Goal: Information Seeking & Learning: Learn about a topic

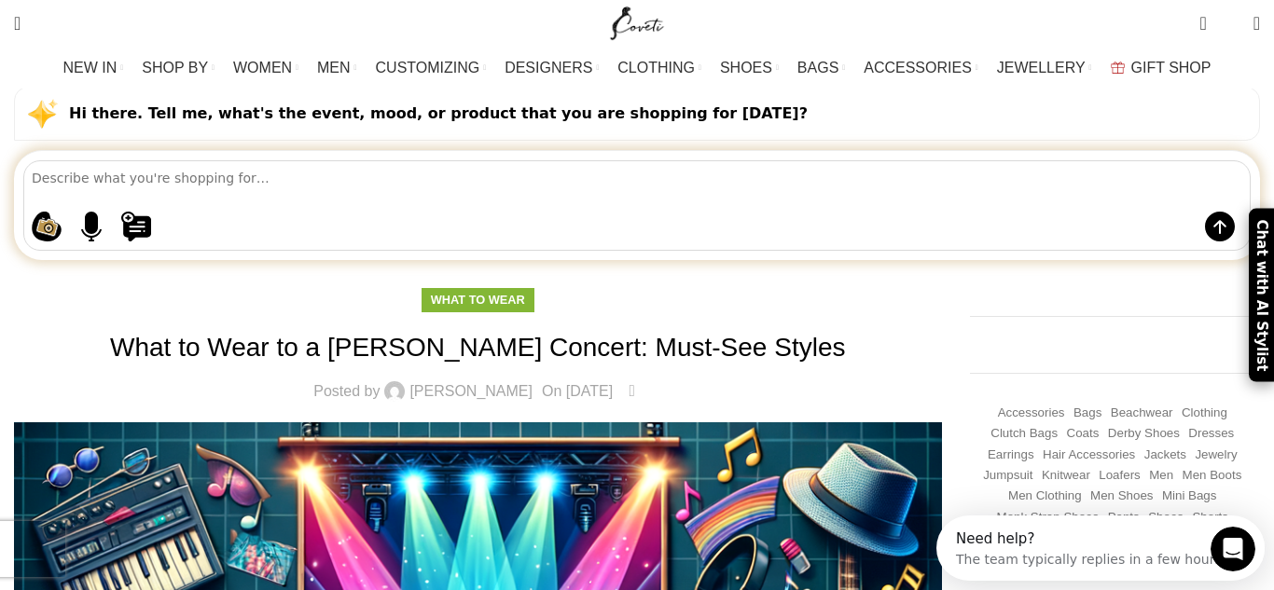
click at [140, 164] on div "Shopping ideas Casual summer dresses that aren't floral Cowgirl chic boots Prin…" at bounding box center [637, 205] width 1228 height 90
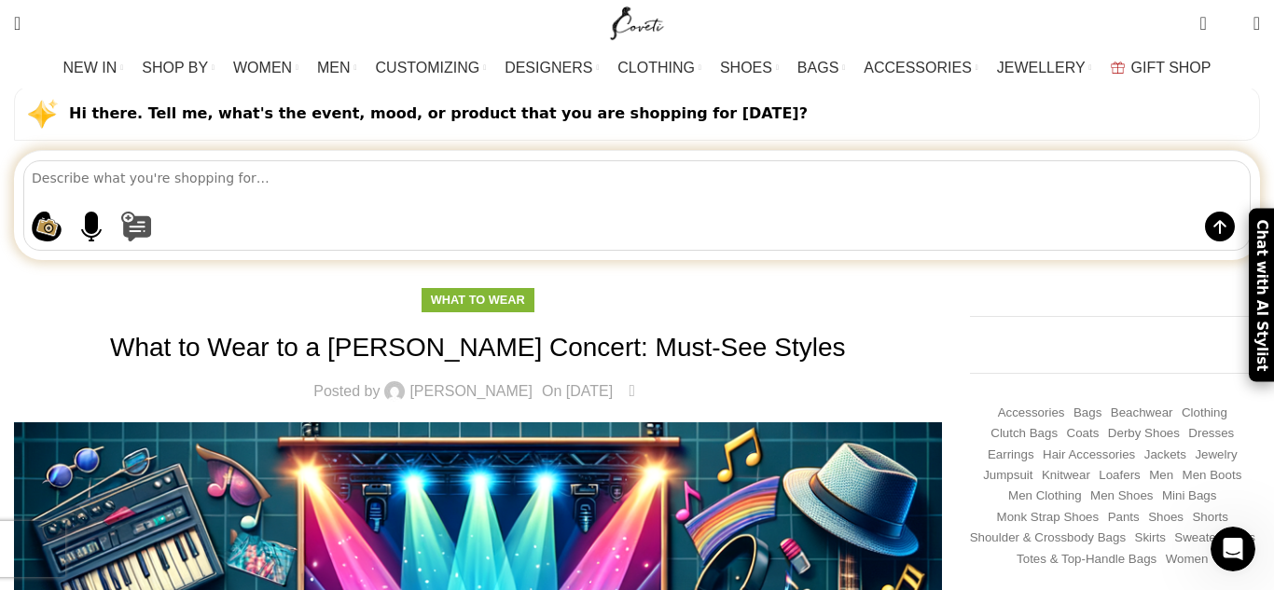
click at [281, 212] on button at bounding box center [655, 227] width 1069 height 30
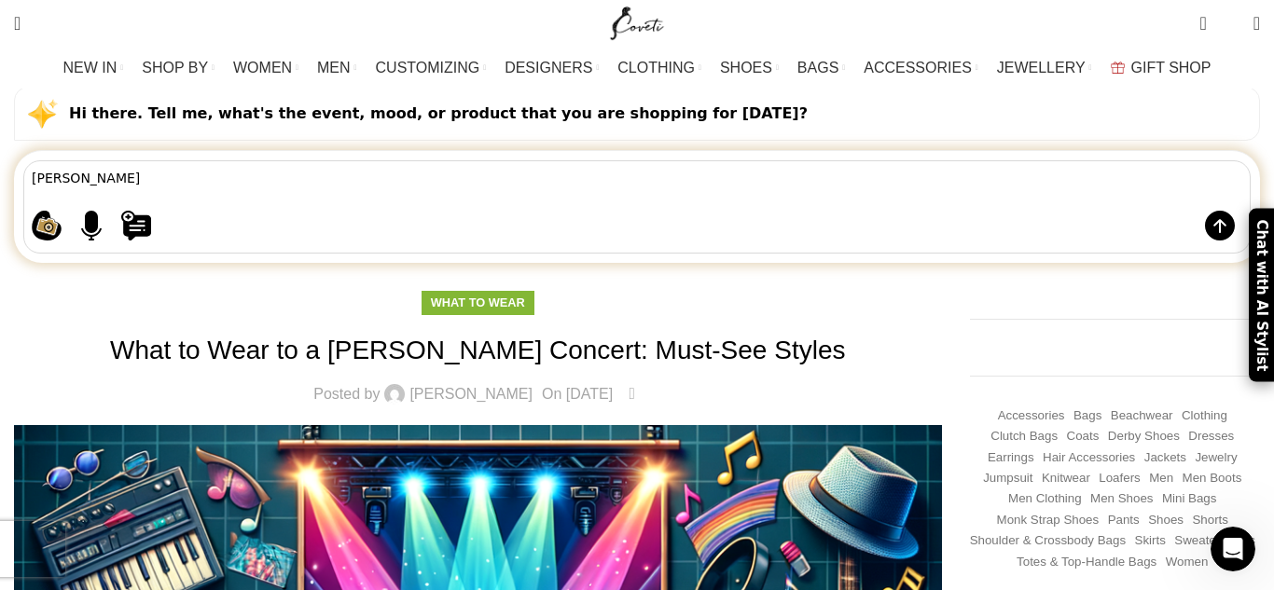
type textarea "[PERSON_NAME]"
type textarea "[PERSON_NAME] bluee"
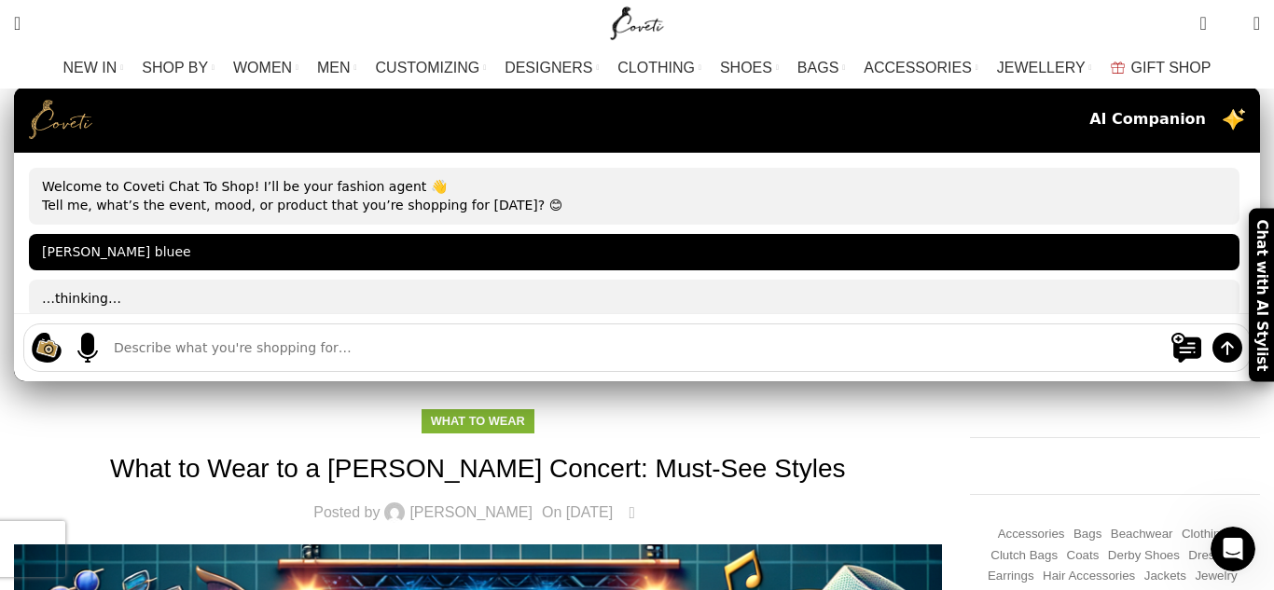
scroll to position [27, 0]
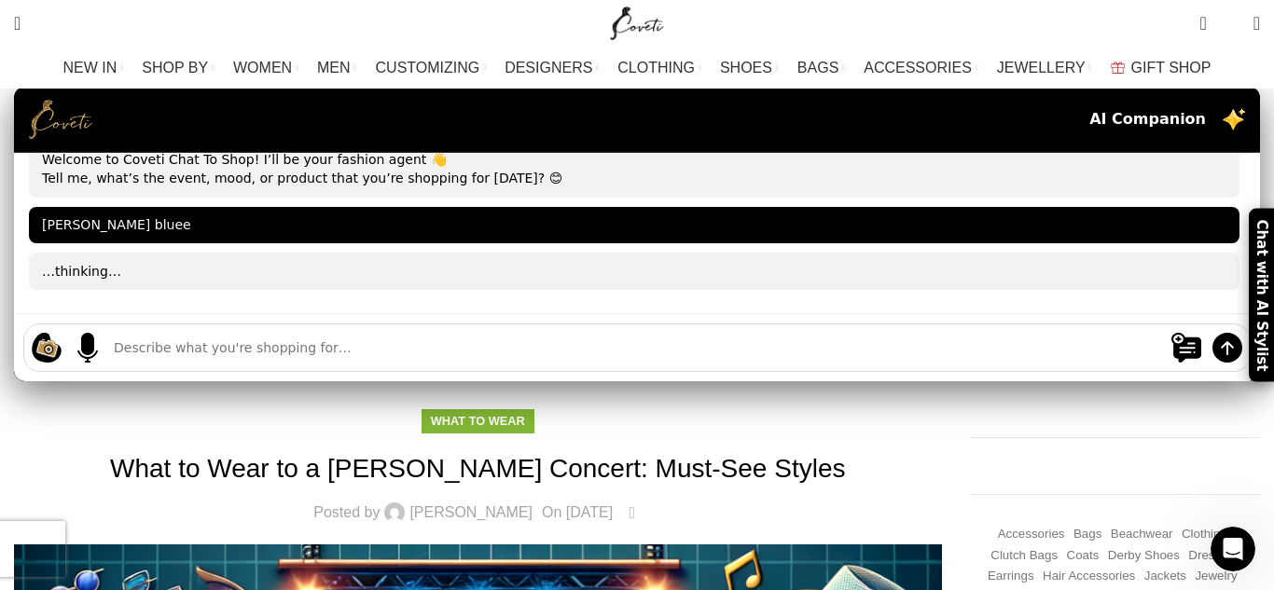
click at [306, 207] on div "[PERSON_NAME] bluee" at bounding box center [634, 225] width 1211 height 37
click at [275, 253] on div "…thinking…" at bounding box center [634, 271] width 1211 height 37
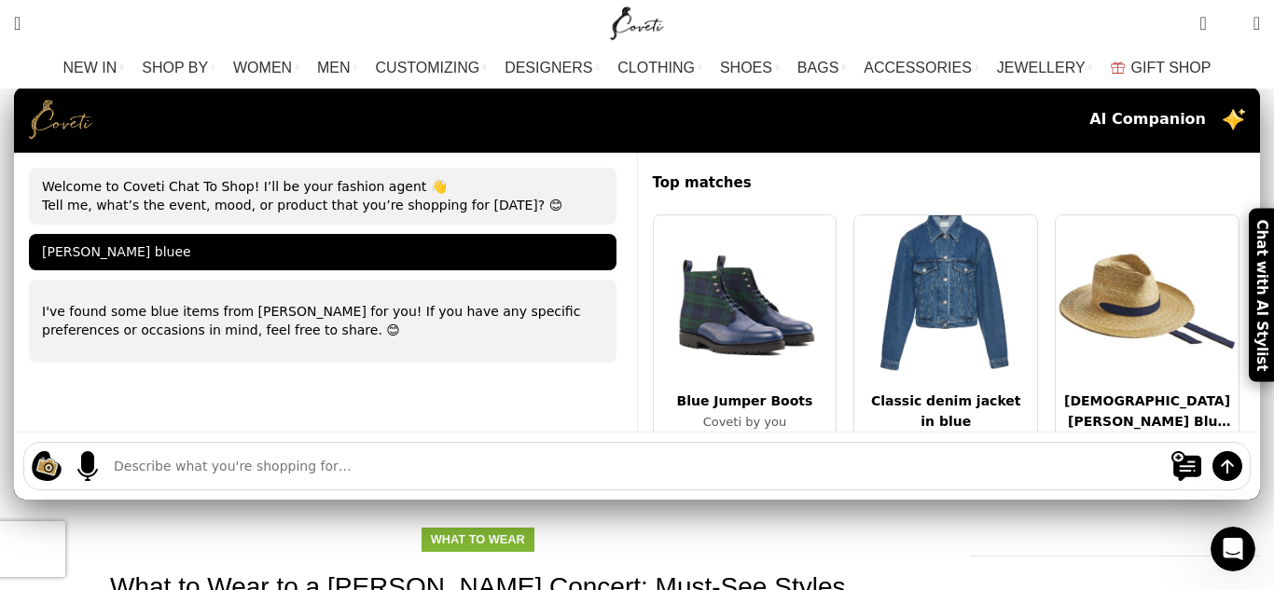
click at [241, 285] on div "I've found some blue items from [PERSON_NAME] for you! If you have any specific…" at bounding box center [323, 321] width 588 height 83
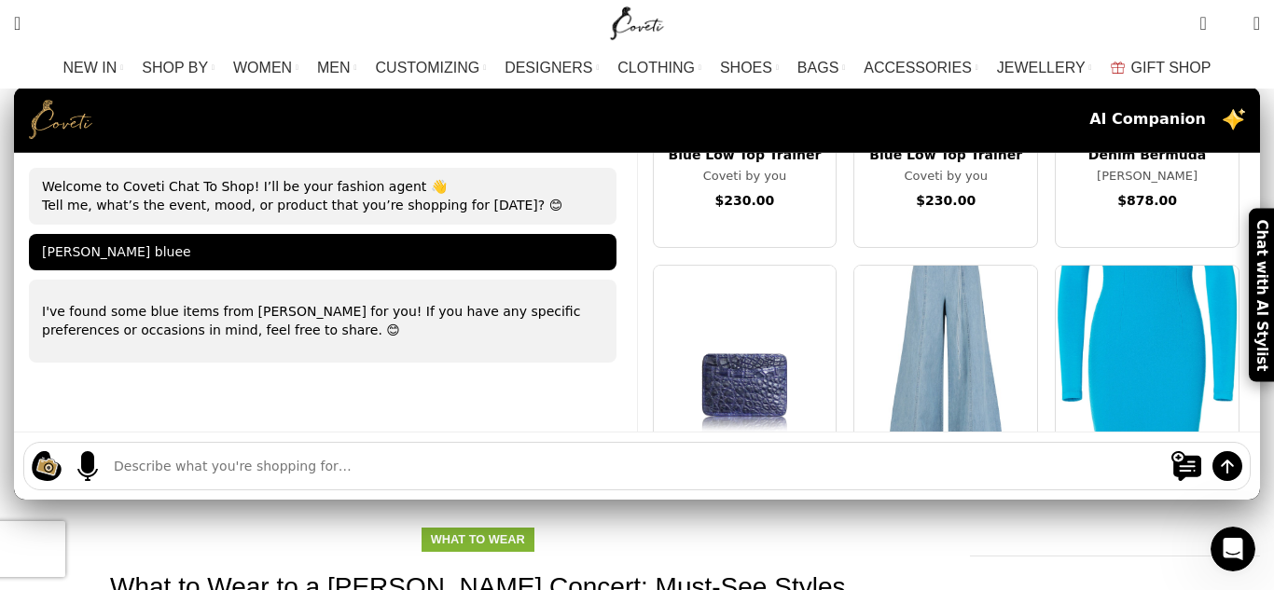
scroll to position [2074, 0]
click at [854, 330] on img at bounding box center [945, 349] width 183 height 168
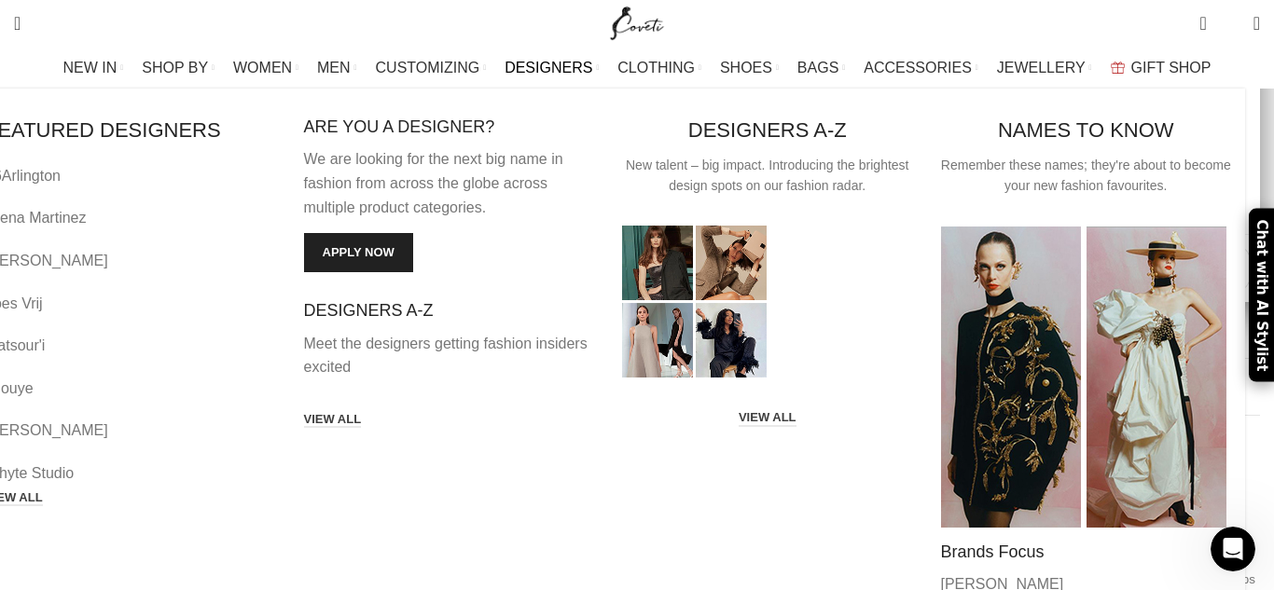
scroll to position [689, 0]
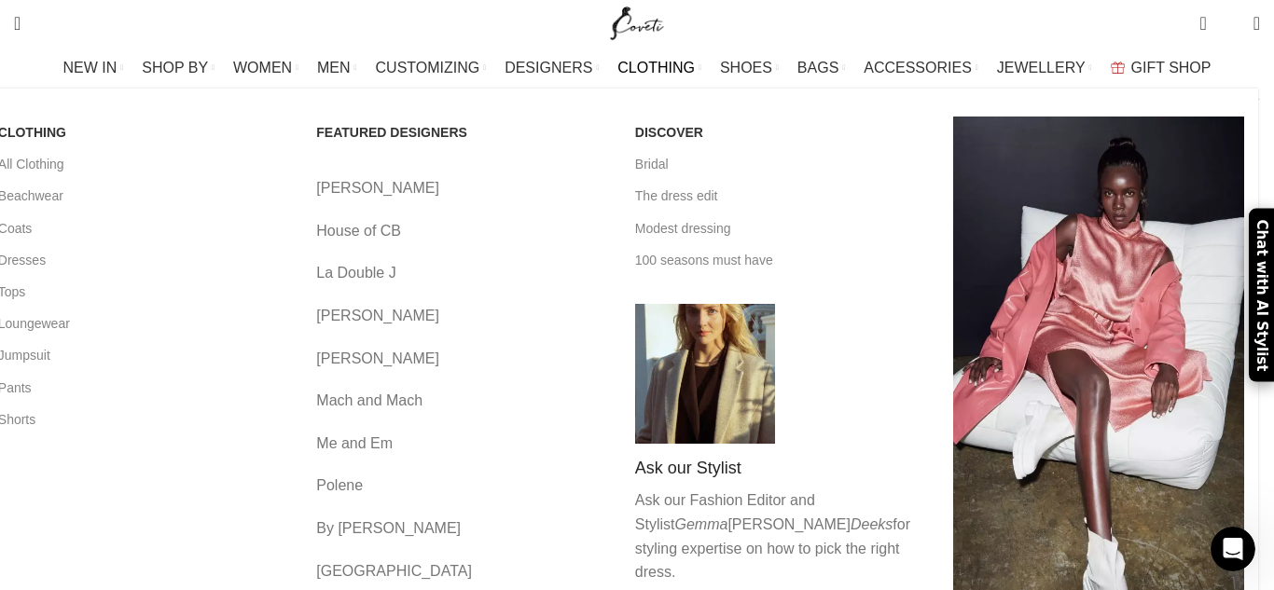
click at [662, 62] on span "CLOTHING" at bounding box center [656, 68] width 77 height 18
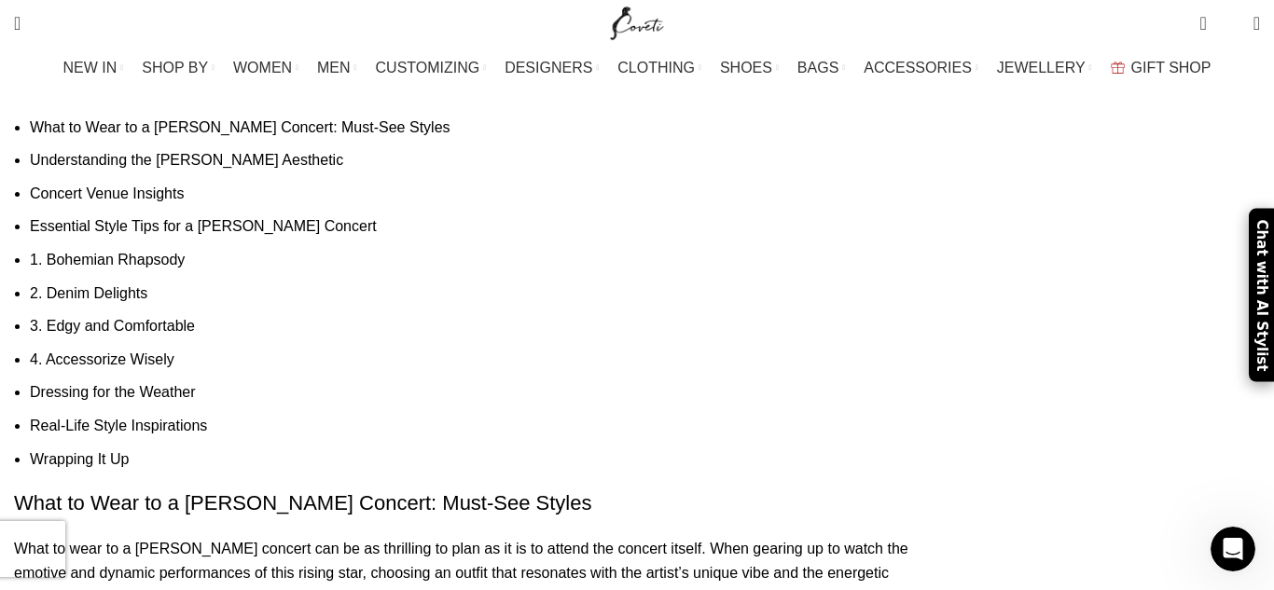
scroll to position [1756, 0]
